Goal: Complete application form

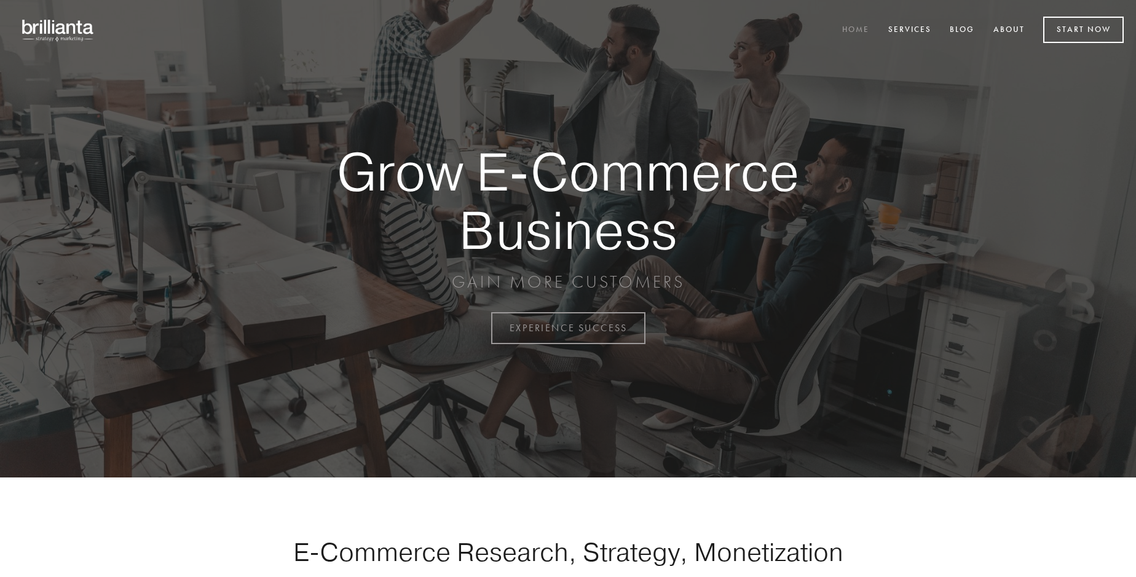
scroll to position [3223, 0]
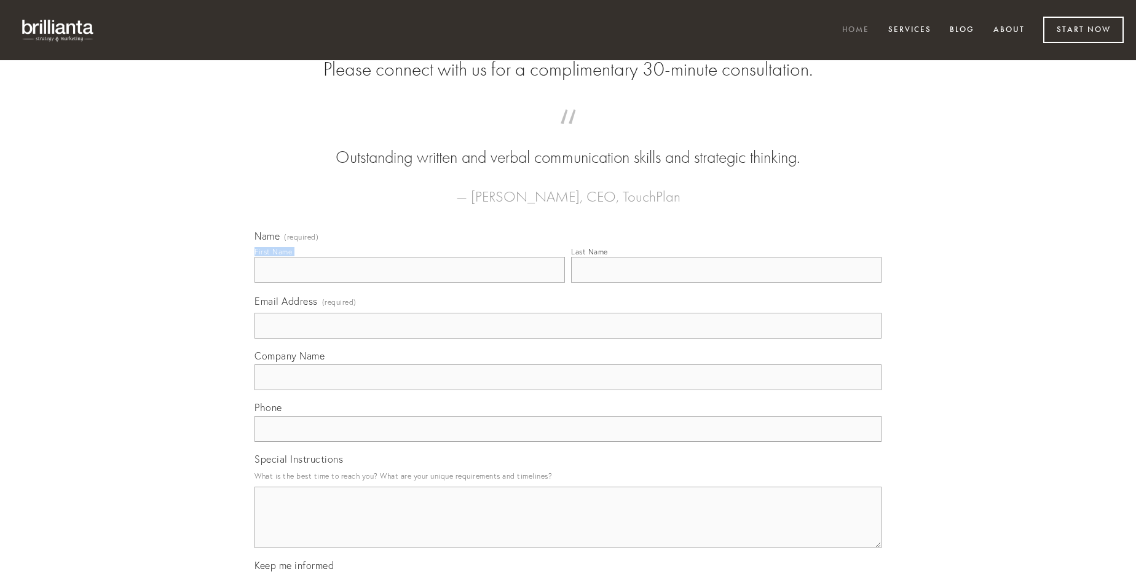
type input "[PERSON_NAME]"
click at [726, 283] on input "Last Name" at bounding box center [726, 270] width 311 height 26
type input "[PERSON_NAME]"
click at [568, 339] on input "Email Address (required)" at bounding box center [568, 326] width 627 height 26
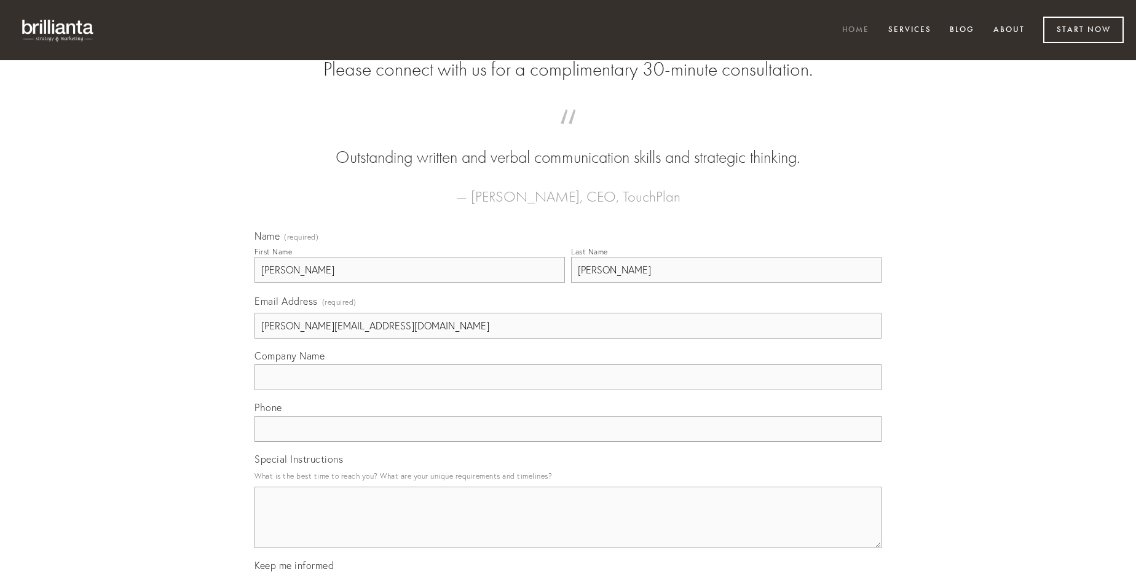
type input "[PERSON_NAME][EMAIL_ADDRESS][DOMAIN_NAME]"
click at [568, 390] on input "Company Name" at bounding box center [568, 378] width 627 height 26
type input "voro"
click at [568, 442] on input "text" at bounding box center [568, 429] width 627 height 26
click at [568, 529] on textarea "Special Instructions" at bounding box center [568, 517] width 627 height 61
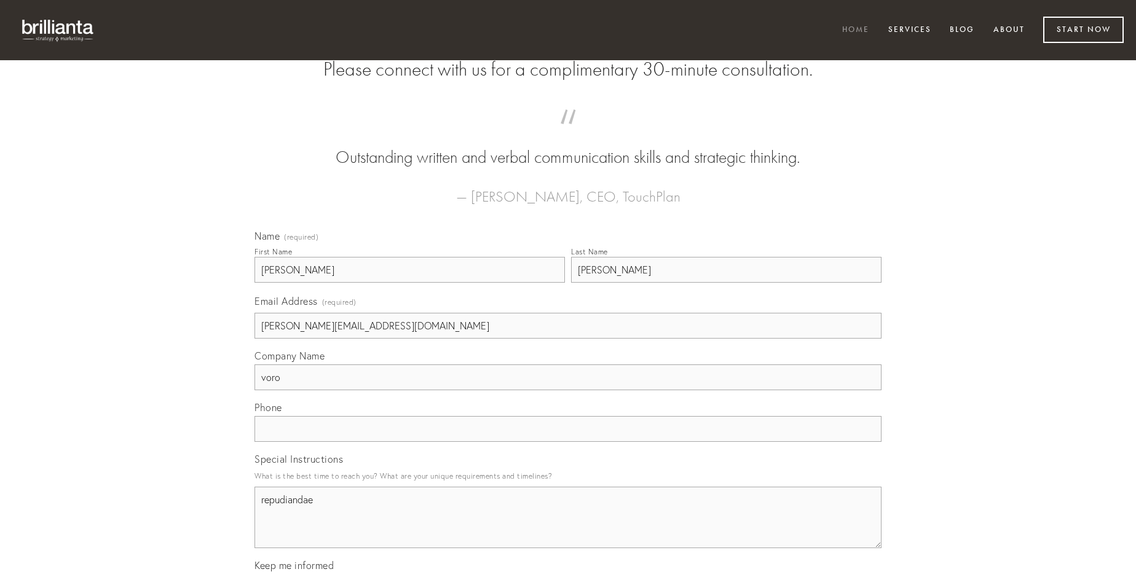
type textarea "repudiandae"
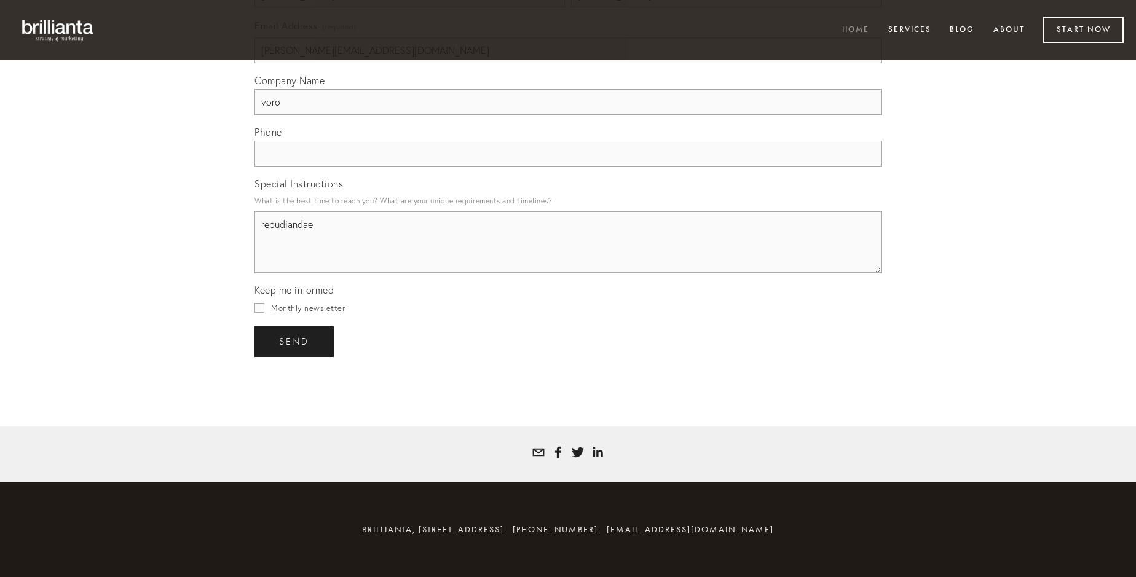
click at [295, 341] on span "send" at bounding box center [294, 341] width 30 height 11
